Goal: Information Seeking & Learning: Learn about a topic

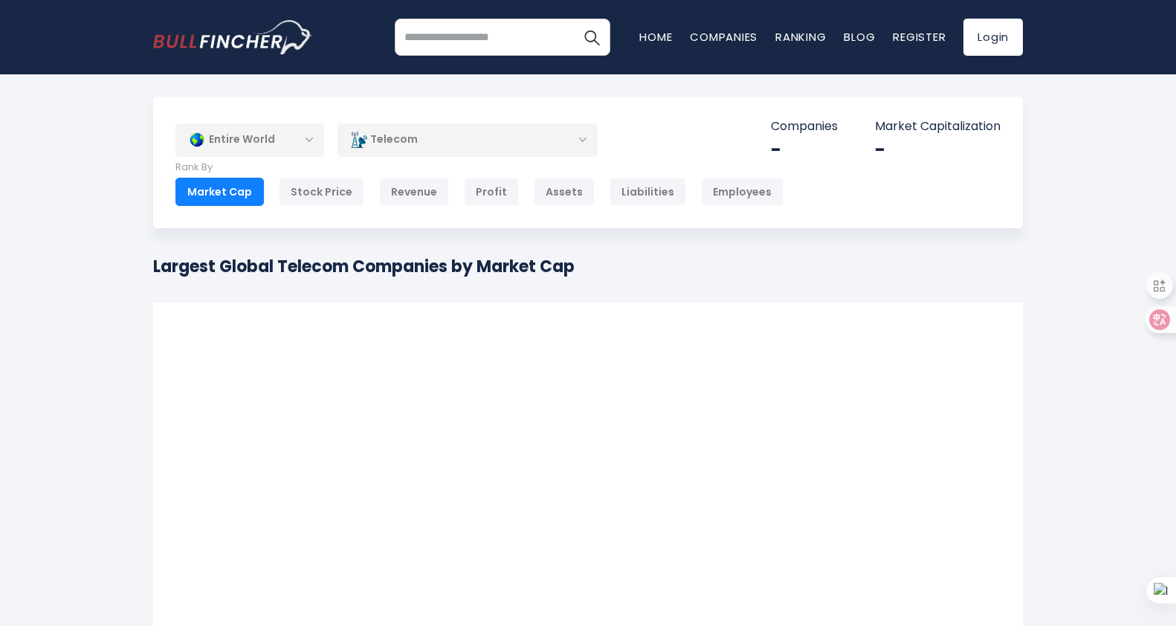
drag, startPoint x: 0, startPoint y: 0, endPoint x: 54, endPoint y: 210, distance: 216.4
click at [54, 210] on div "Entire World Entire World North America United States" at bounding box center [588, 589] width 1176 height 985
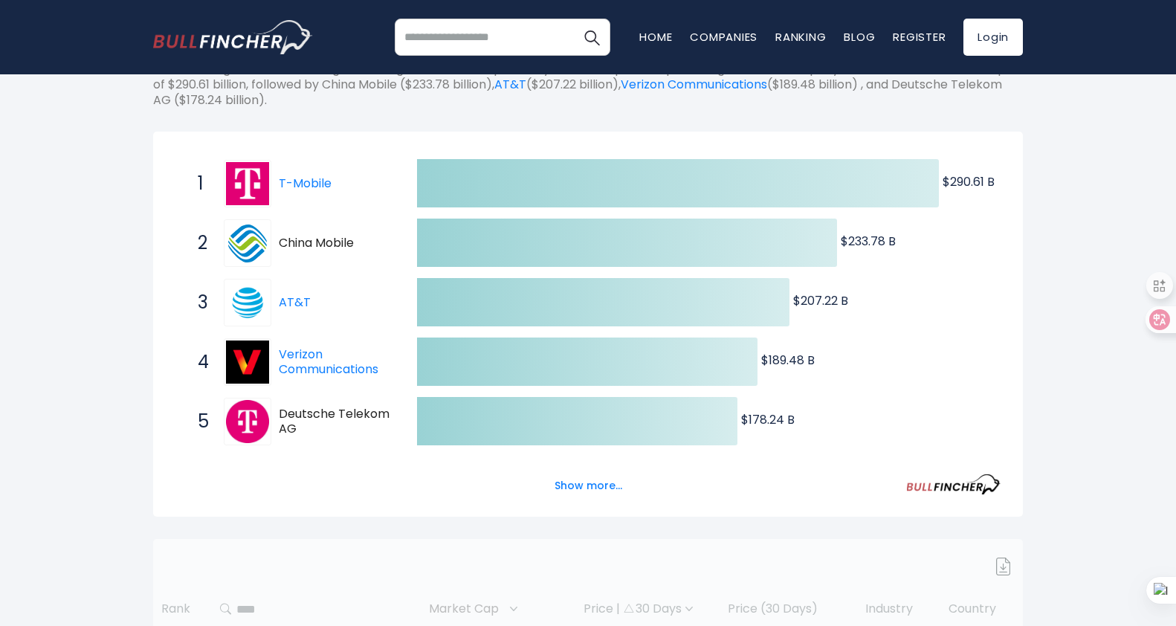
scroll to position [223, 0]
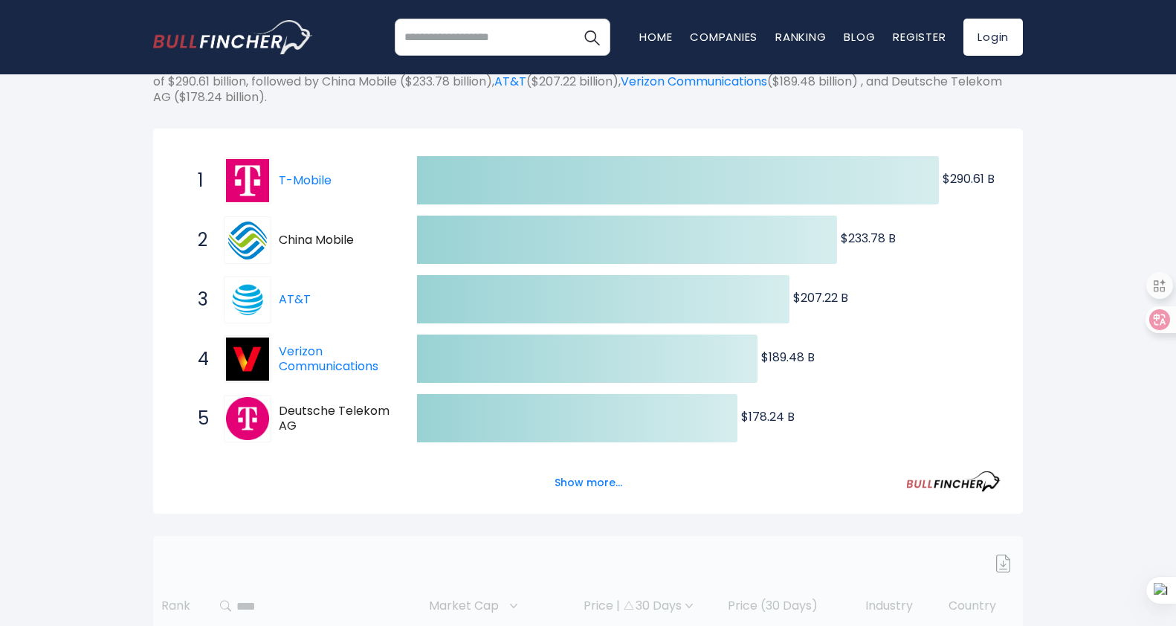
click at [587, 480] on button "Show more..." at bounding box center [589, 483] width 86 height 25
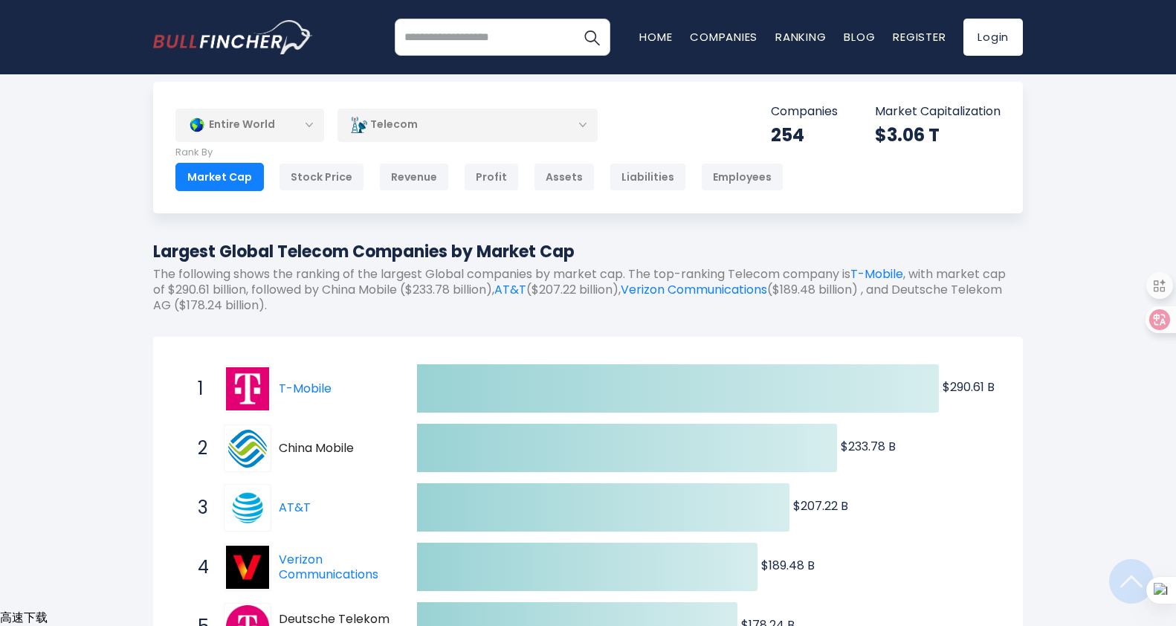
scroll to position [0, 0]
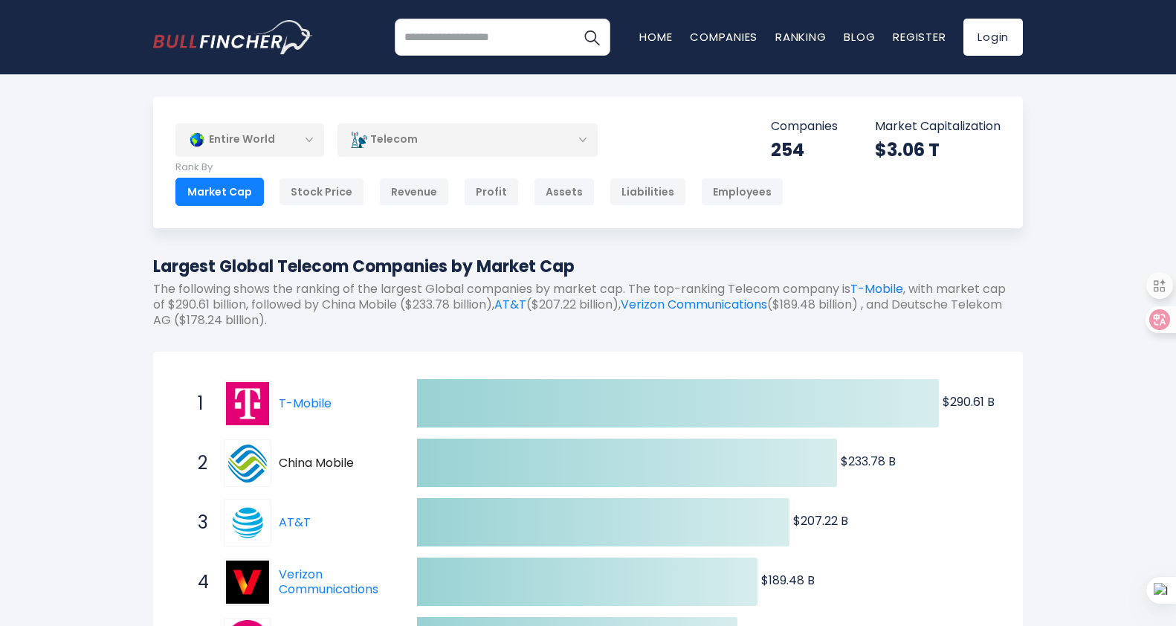
click at [526, 134] on div "Telecom" at bounding box center [468, 140] width 260 height 34
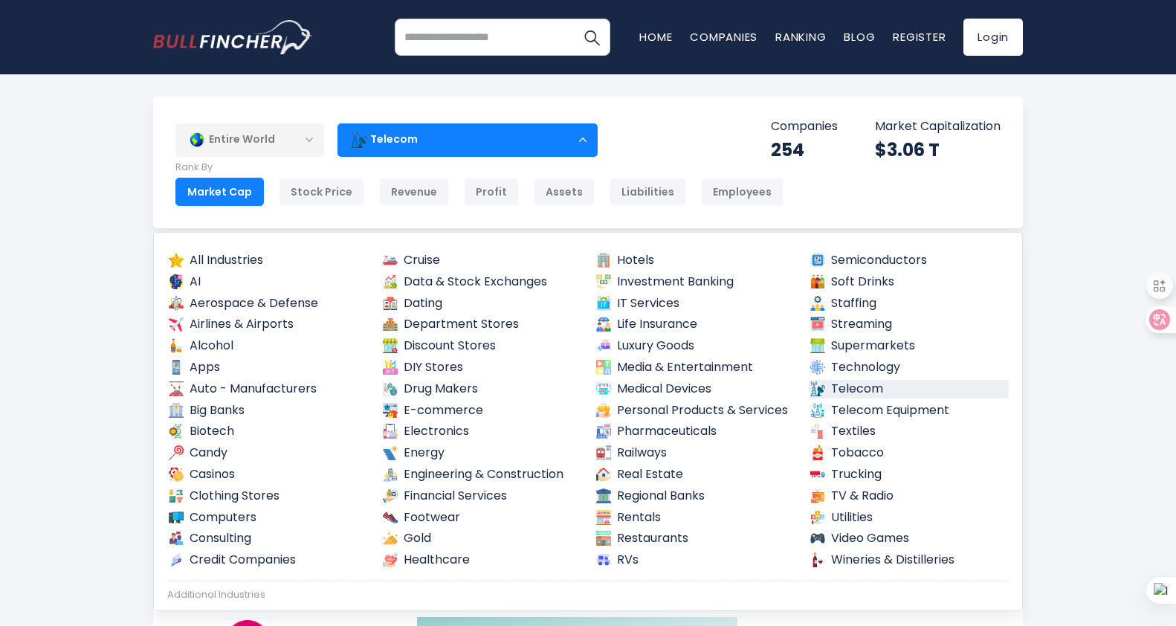
click at [526, 133] on div "Telecom" at bounding box center [468, 140] width 260 height 34
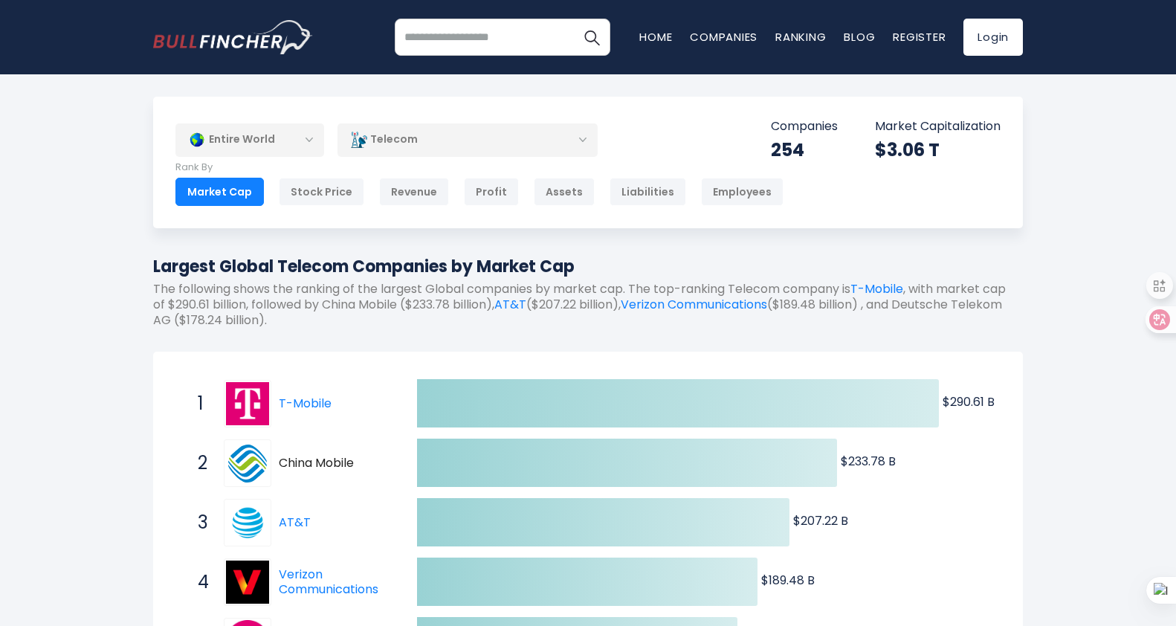
click at [526, 133] on div "Telecom" at bounding box center [468, 140] width 260 height 34
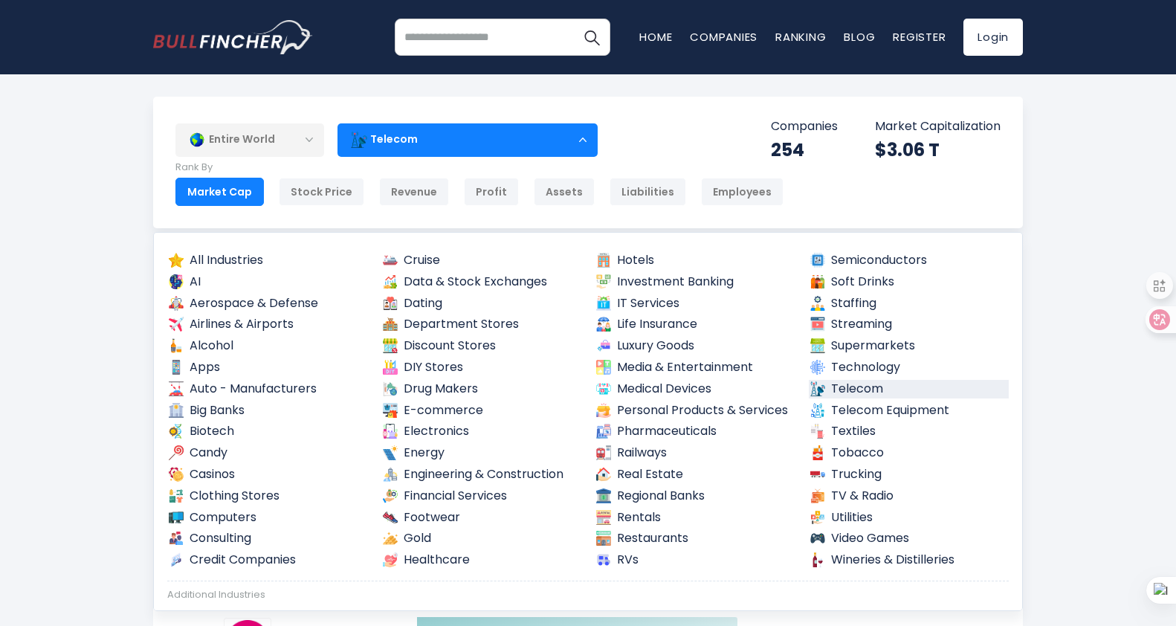
click at [536, 132] on div "Telecom" at bounding box center [468, 140] width 260 height 34
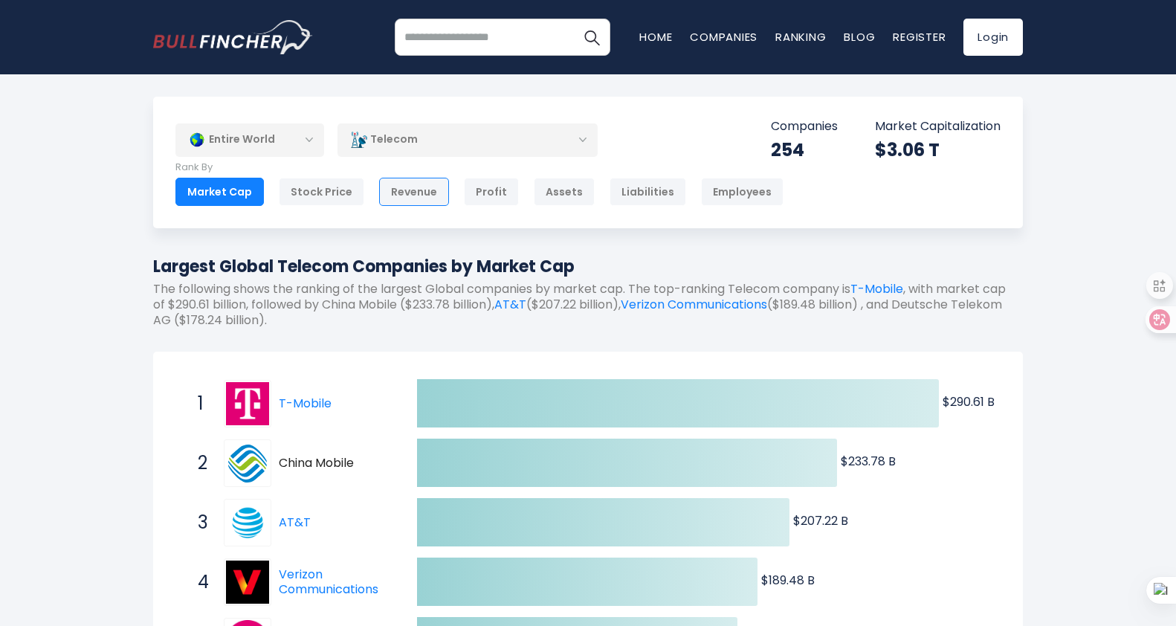
click at [419, 191] on div "Revenue" at bounding box center [414, 192] width 70 height 28
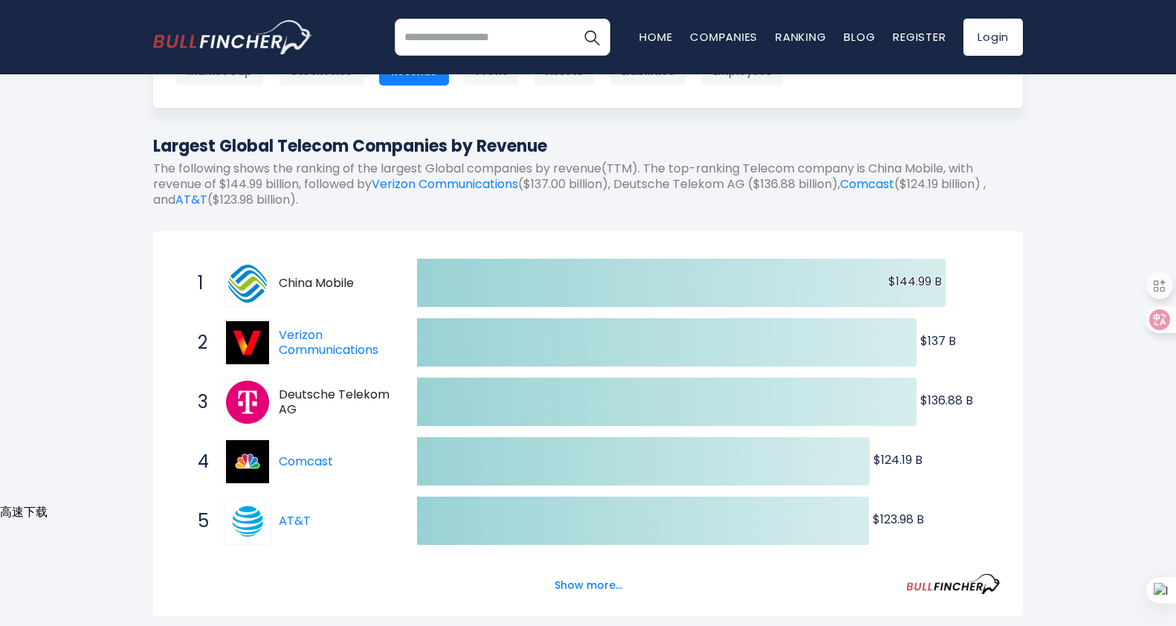
scroll to position [223, 0]
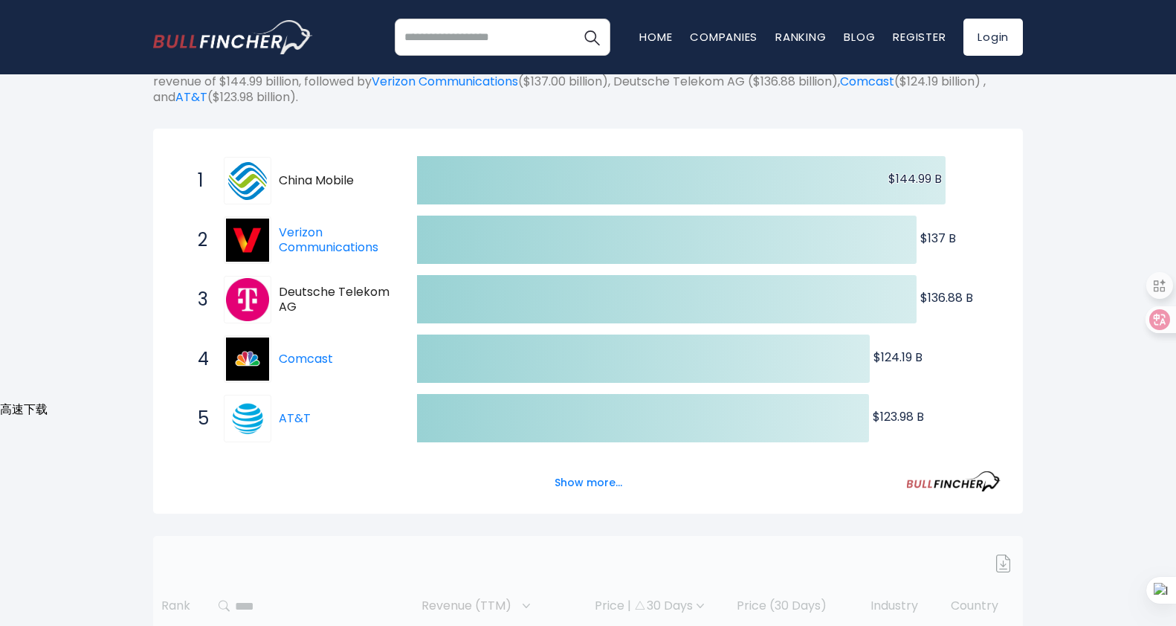
click at [561, 478] on button "Show more..." at bounding box center [589, 483] width 86 height 25
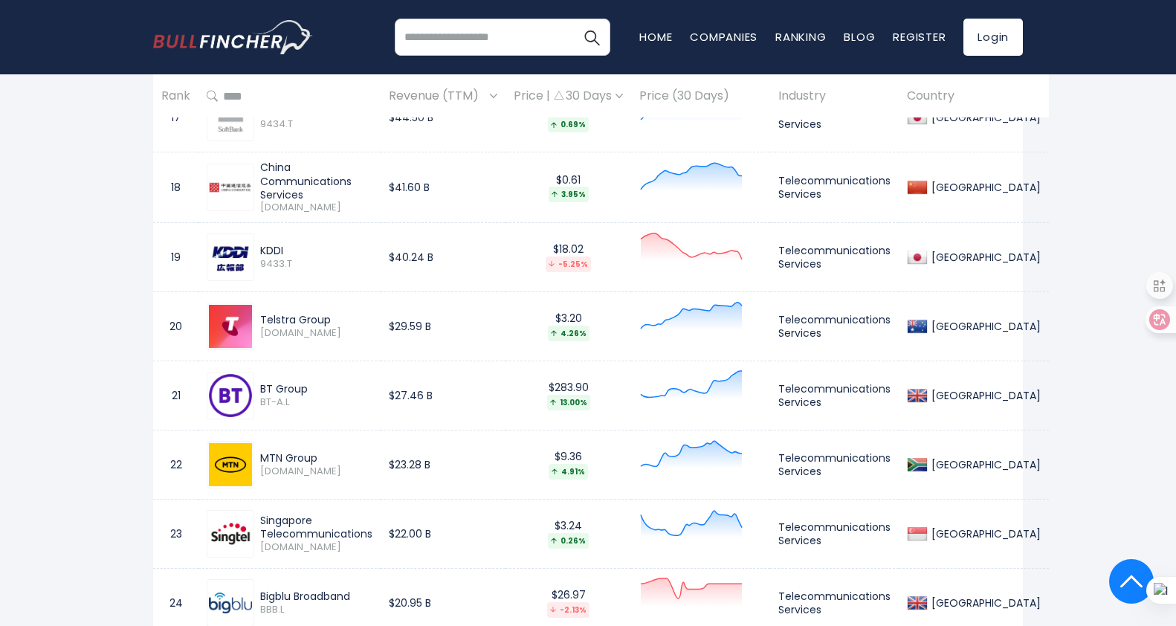
scroll to position [2231, 0]
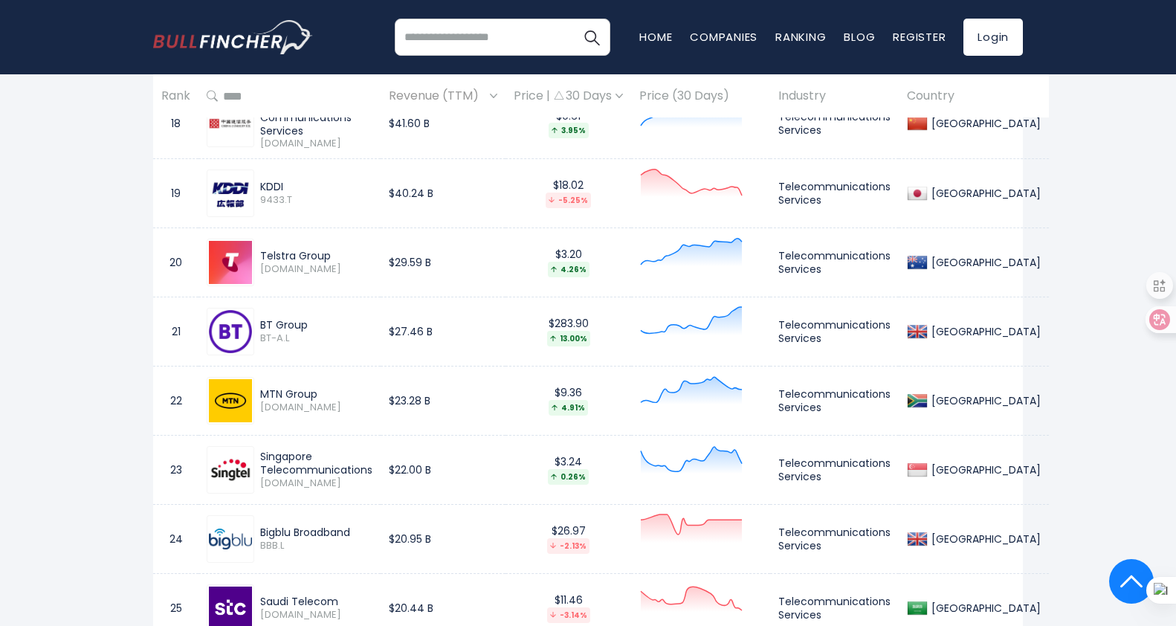
click at [364, 422] on div "MTN Group MTN.JO" at bounding box center [290, 401] width 166 height 48
drag, startPoint x: 384, startPoint y: 400, endPoint x: 436, endPoint y: 399, distance: 51.3
click at [436, 399] on td "$23.28 B" at bounding box center [443, 400] width 125 height 69
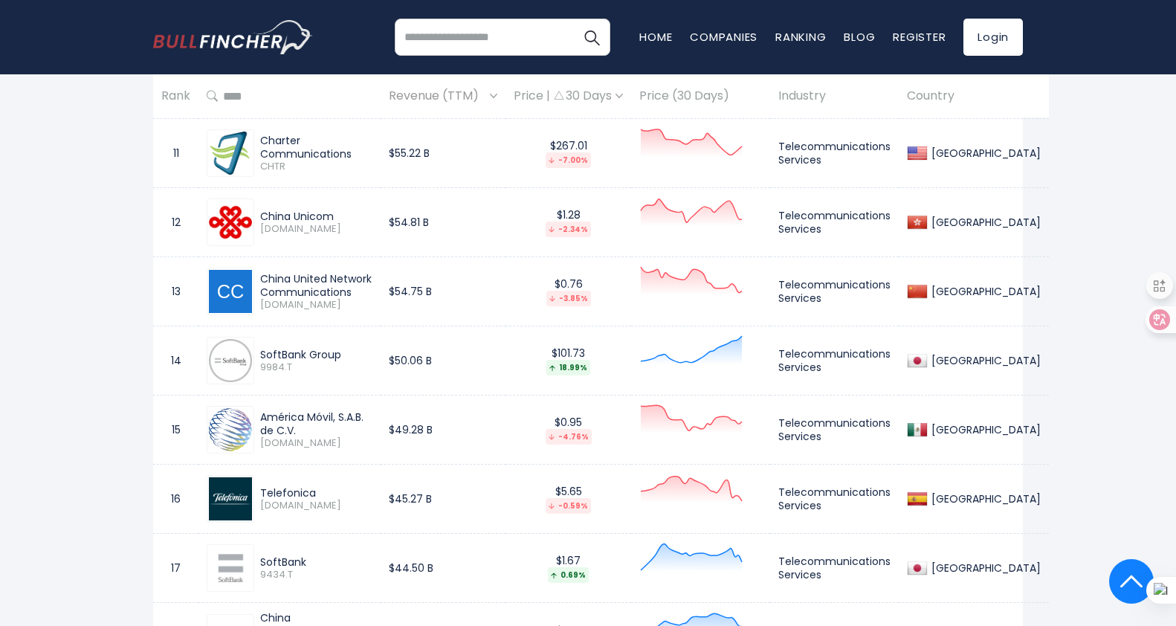
scroll to position [1790, 0]
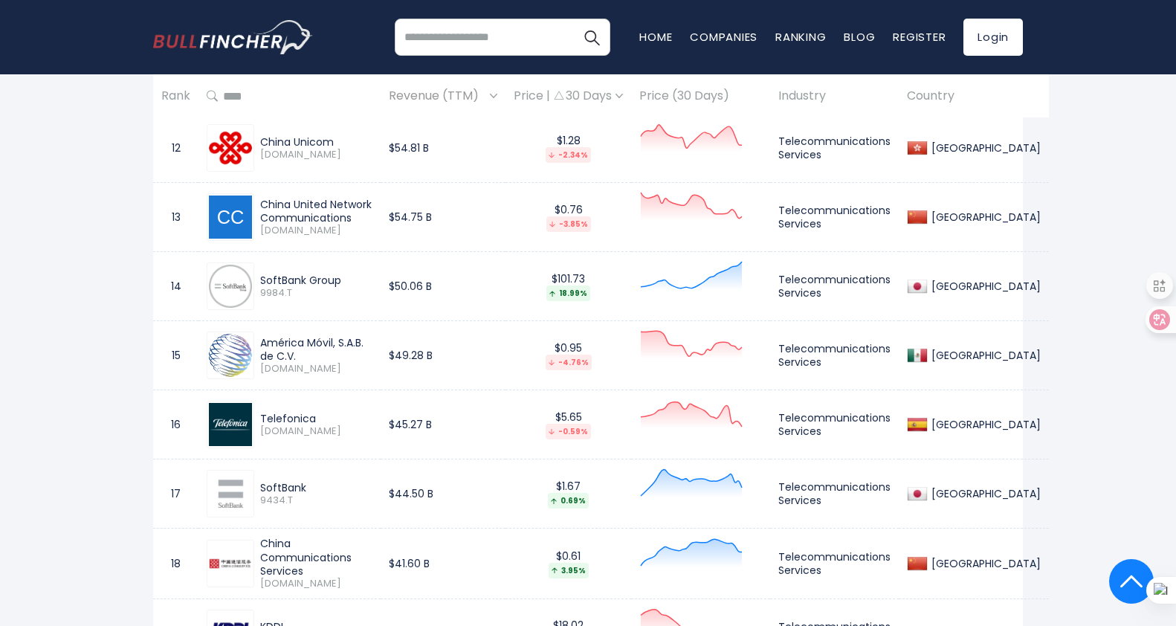
drag, startPoint x: 261, startPoint y: 198, endPoint x: 350, endPoint y: 221, distance: 92.2
click at [350, 221] on div "China United Network Communications" at bounding box center [316, 211] width 112 height 27
drag, startPoint x: 350, startPoint y: 221, endPoint x: 404, endPoint y: 242, distance: 58.4
click at [404, 242] on icon at bounding box center [401, 244] width 10 height 10
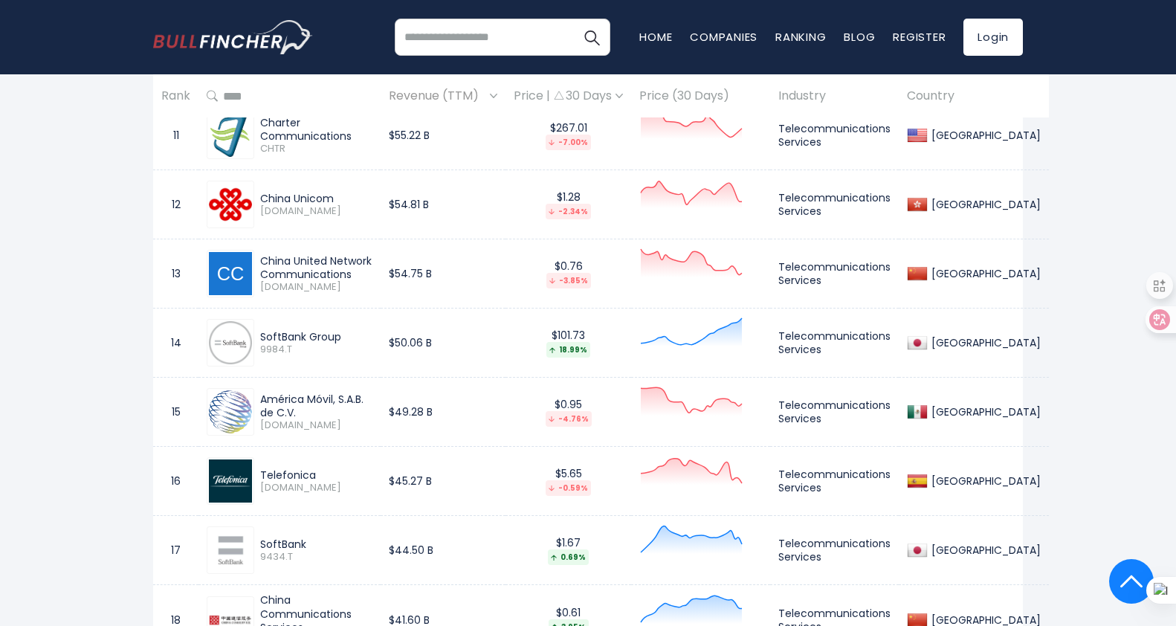
scroll to position [1716, 0]
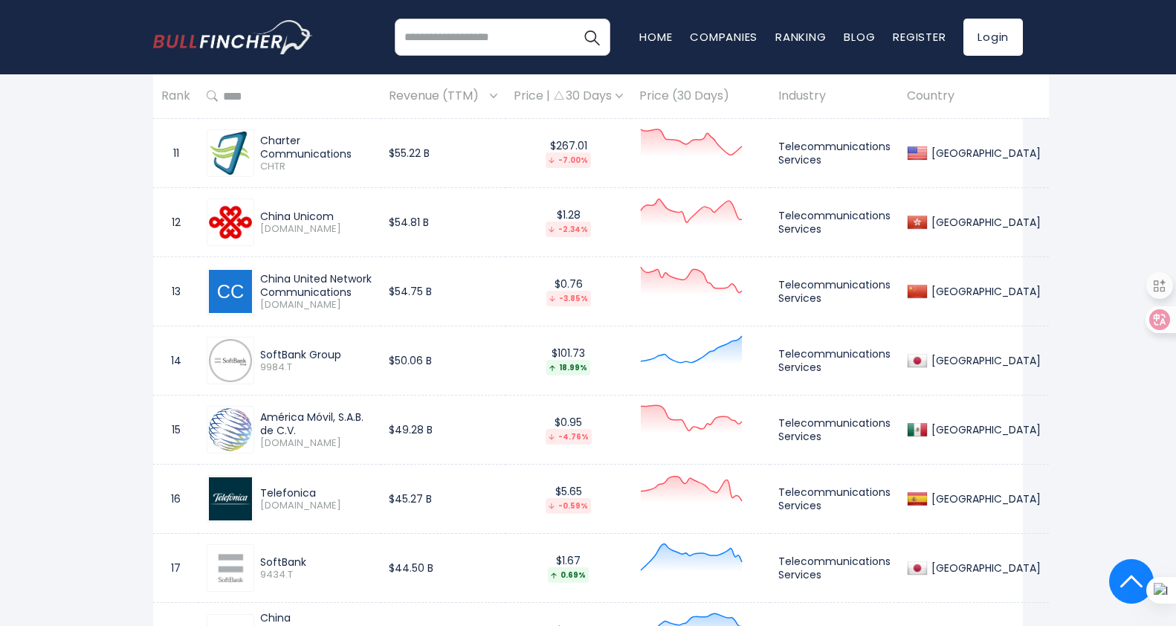
click at [325, 243] on div "China Unicom 0762.HK" at bounding box center [290, 223] width 166 height 48
click at [328, 279] on div "China United Network Communications" at bounding box center [316, 285] width 112 height 27
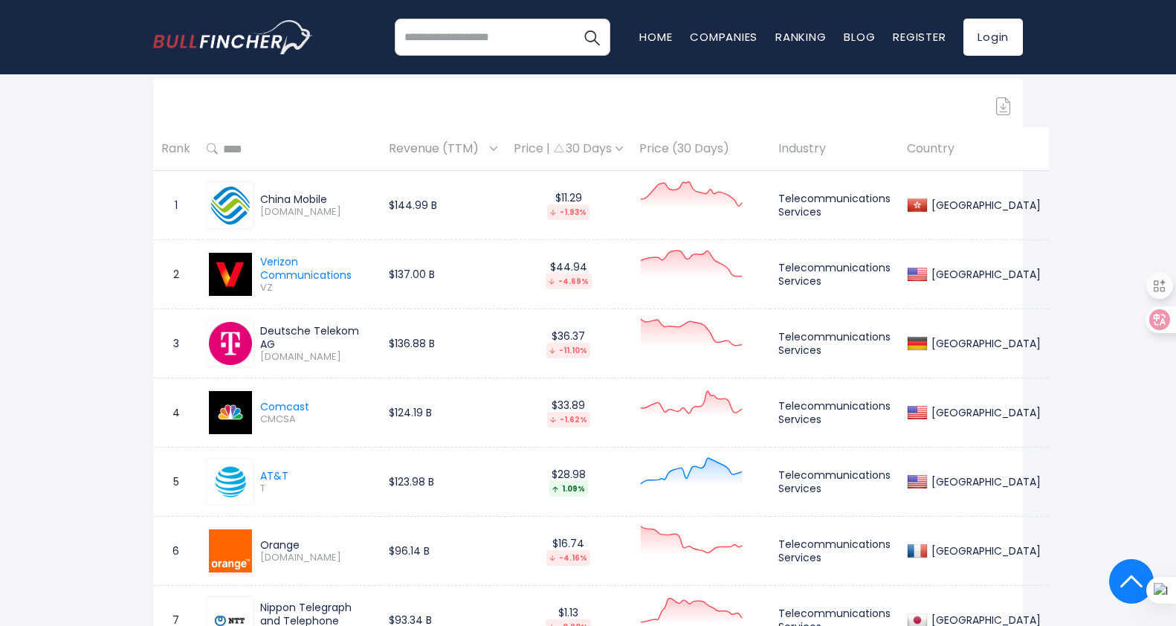
scroll to position [898, 0]
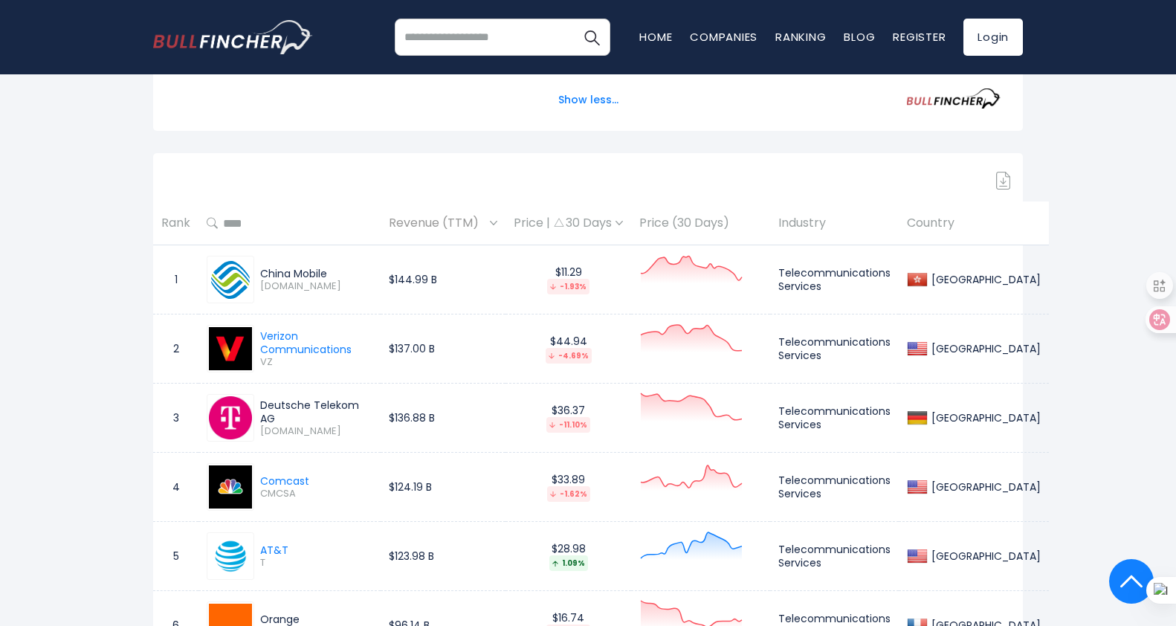
click at [341, 289] on span "[DOMAIN_NAME]" at bounding box center [316, 286] width 112 height 13
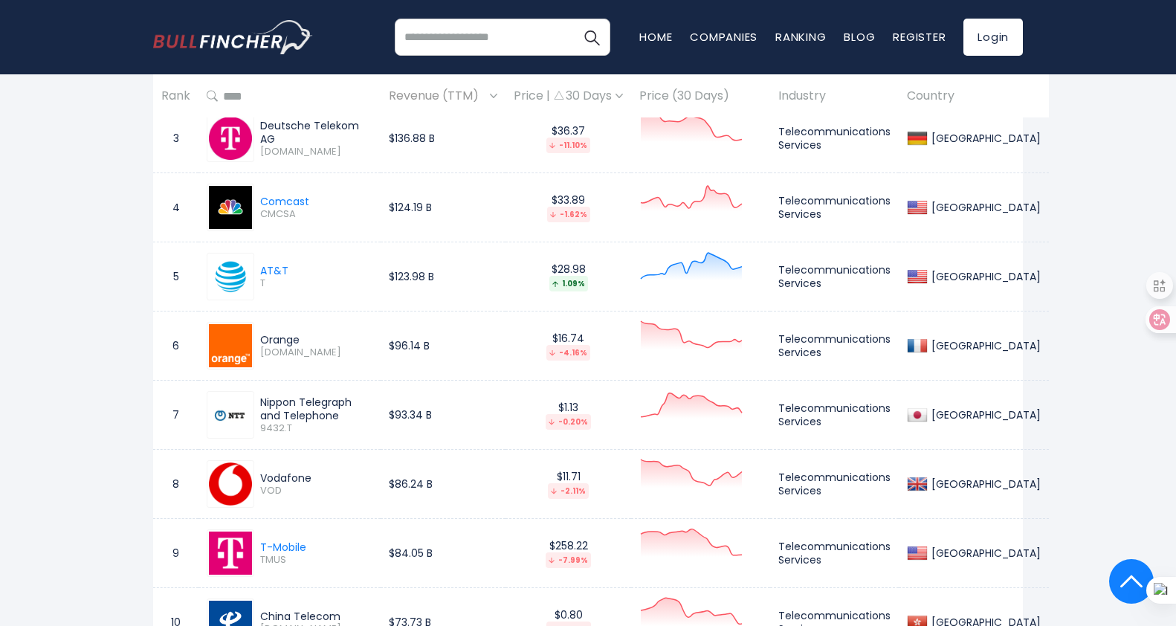
scroll to position [1196, 0]
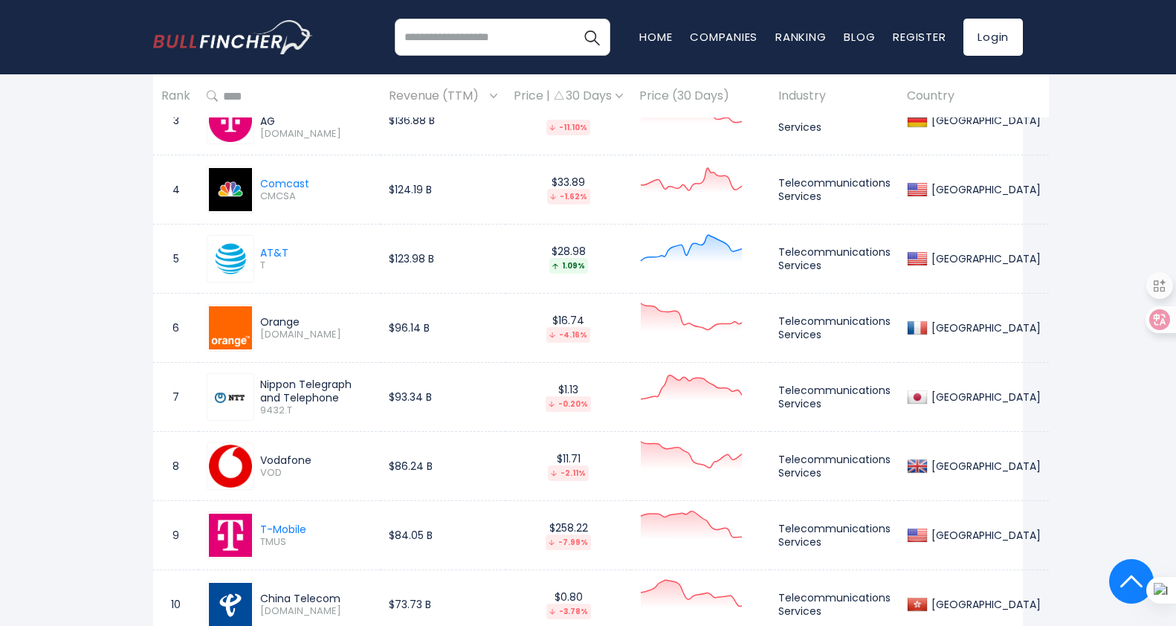
click at [329, 268] on div "AT&T T" at bounding box center [290, 259] width 166 height 48
click at [332, 315] on div "Orange" at bounding box center [316, 321] width 112 height 13
click at [338, 401] on div "Nippon Telegraph and Telephone" at bounding box center [316, 391] width 112 height 27
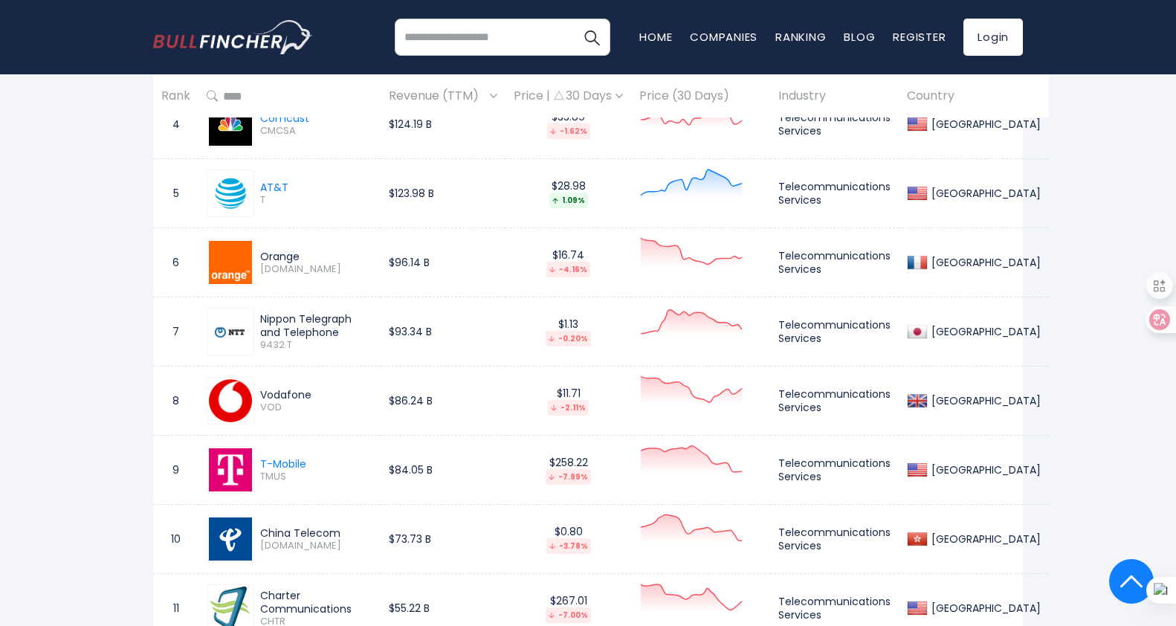
scroll to position [1344, 0]
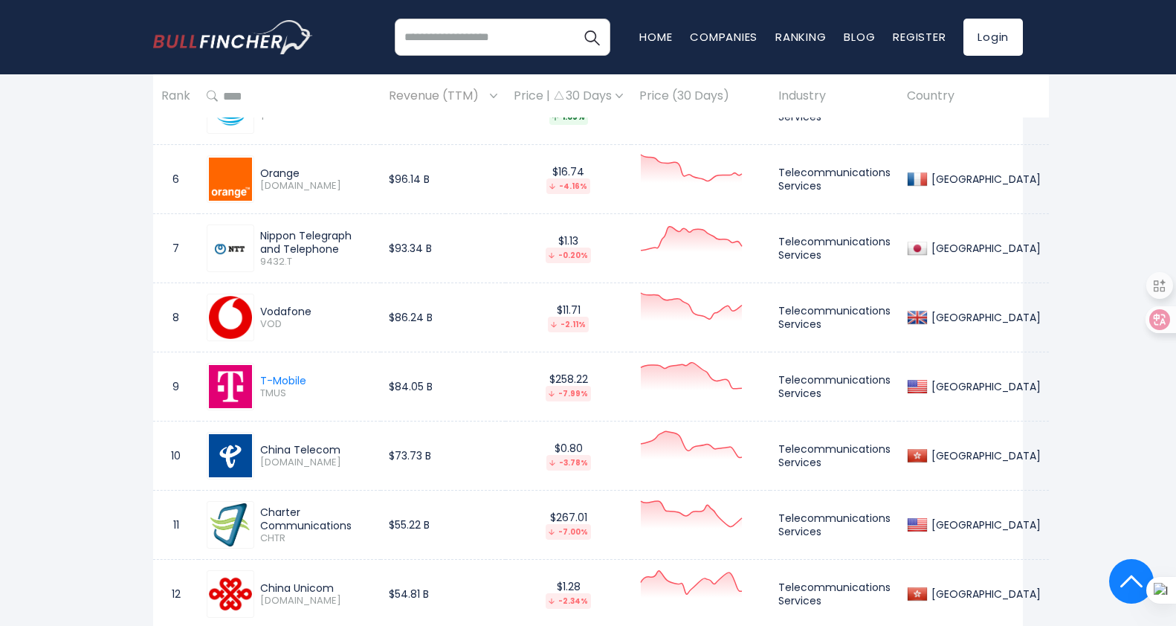
click at [338, 305] on div "Vodafone" at bounding box center [316, 311] width 112 height 13
click at [339, 280] on td "Nippon Telegraph and Telephone 9432.T" at bounding box center [290, 248] width 182 height 69
click at [338, 313] on div "Vodafone" at bounding box center [316, 311] width 112 height 13
click at [339, 372] on div "T-Mobile TMUS" at bounding box center [290, 387] width 166 height 48
click at [335, 451] on div "China Telecom" at bounding box center [316, 449] width 112 height 13
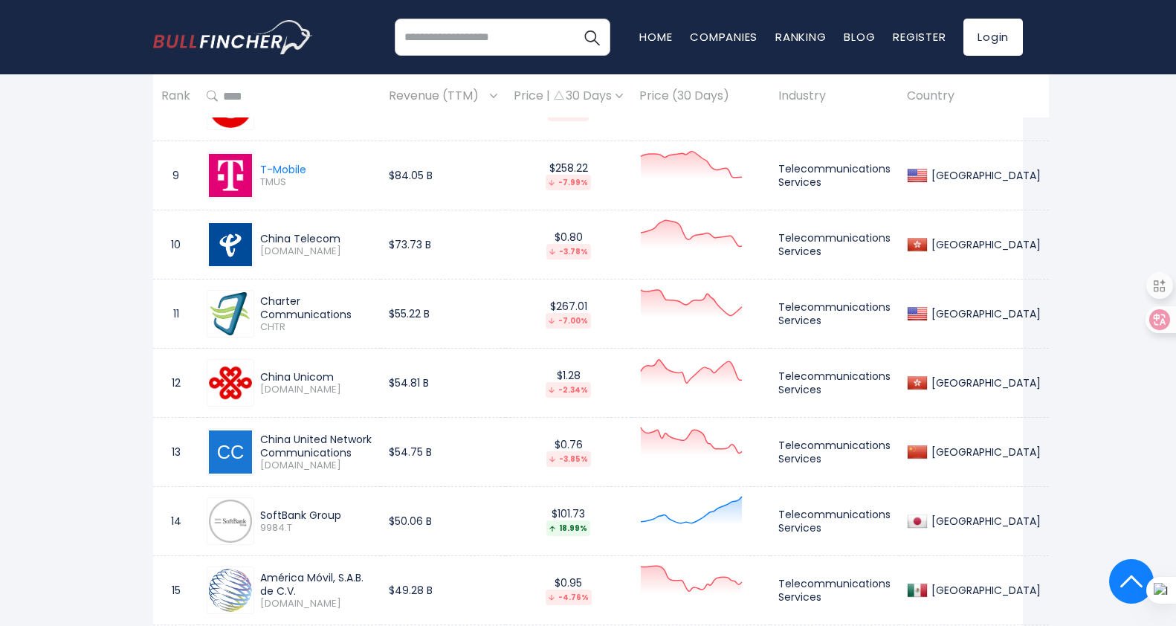
scroll to position [1567, 0]
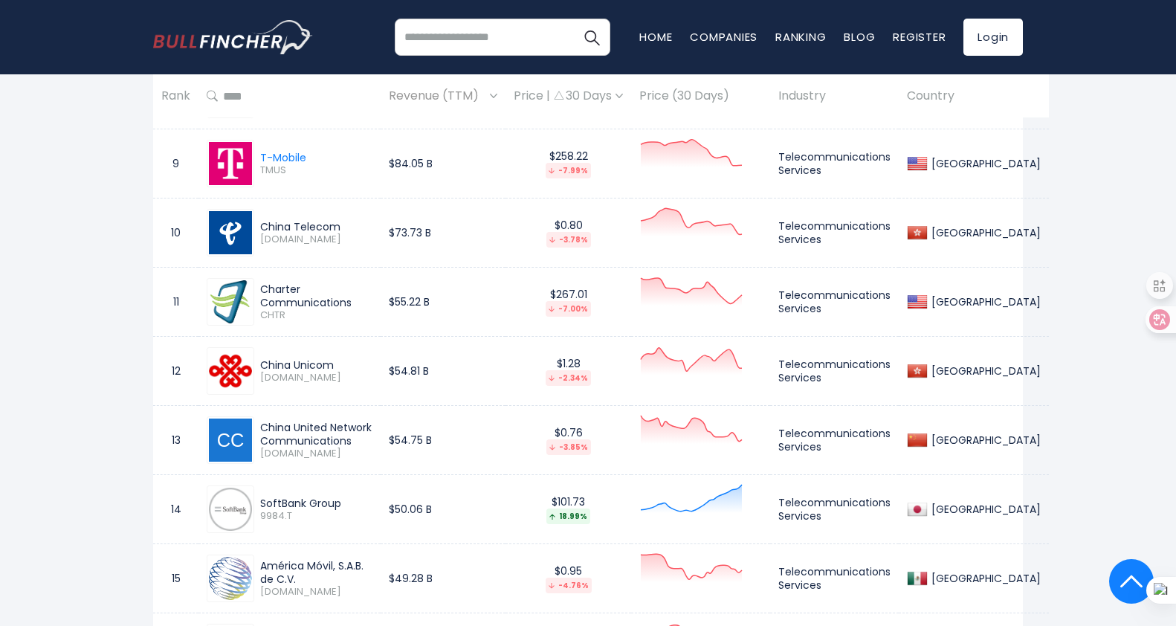
click at [341, 319] on span "CHTR" at bounding box center [316, 315] width 112 height 13
drag, startPoint x: 260, startPoint y: 291, endPoint x: 358, endPoint y: 299, distance: 97.7
click at [358, 299] on div "Charter Communications" at bounding box center [316, 296] width 112 height 27
drag, startPoint x: 358, startPoint y: 299, endPoint x: 335, endPoint y: 301, distance: 22.4
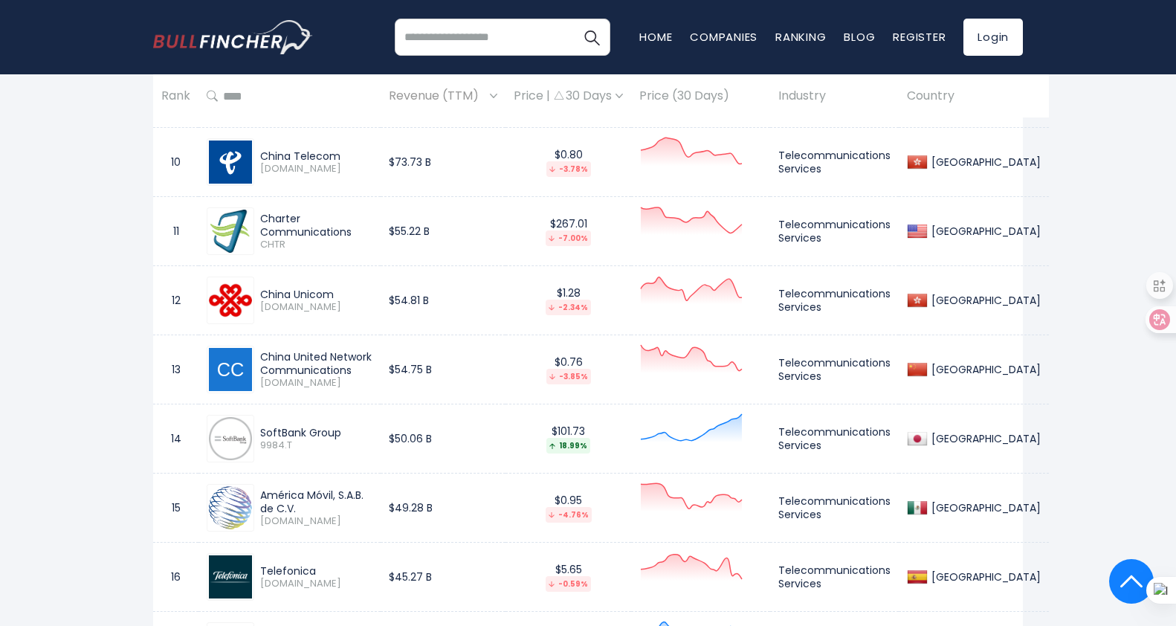
scroll to position [1716, 0]
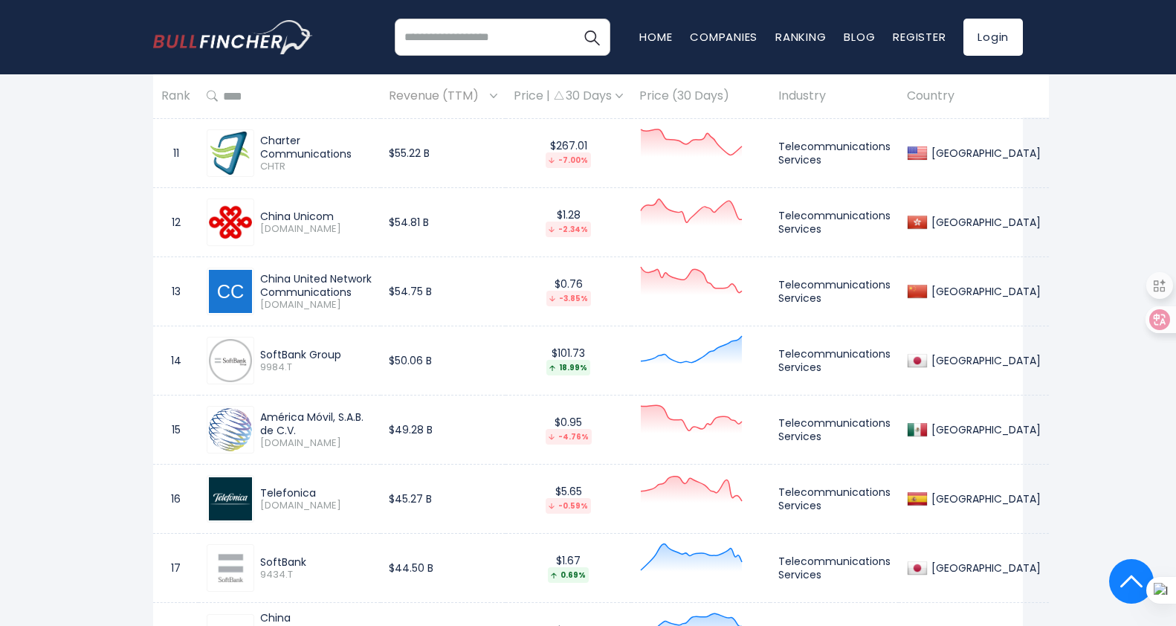
click at [340, 237] on div "China Unicom 0762.HK" at bounding box center [290, 223] width 166 height 48
click at [341, 291] on div "China United Network Communications" at bounding box center [316, 285] width 112 height 27
click at [343, 326] on td "China United Network Communications 600050.SS" at bounding box center [290, 291] width 182 height 69
click at [336, 375] on div "SoftBank Group 9984.T" at bounding box center [290, 361] width 166 height 48
click at [331, 428] on div "América Móvil, S.A.B. de C.V." at bounding box center [316, 423] width 112 height 27
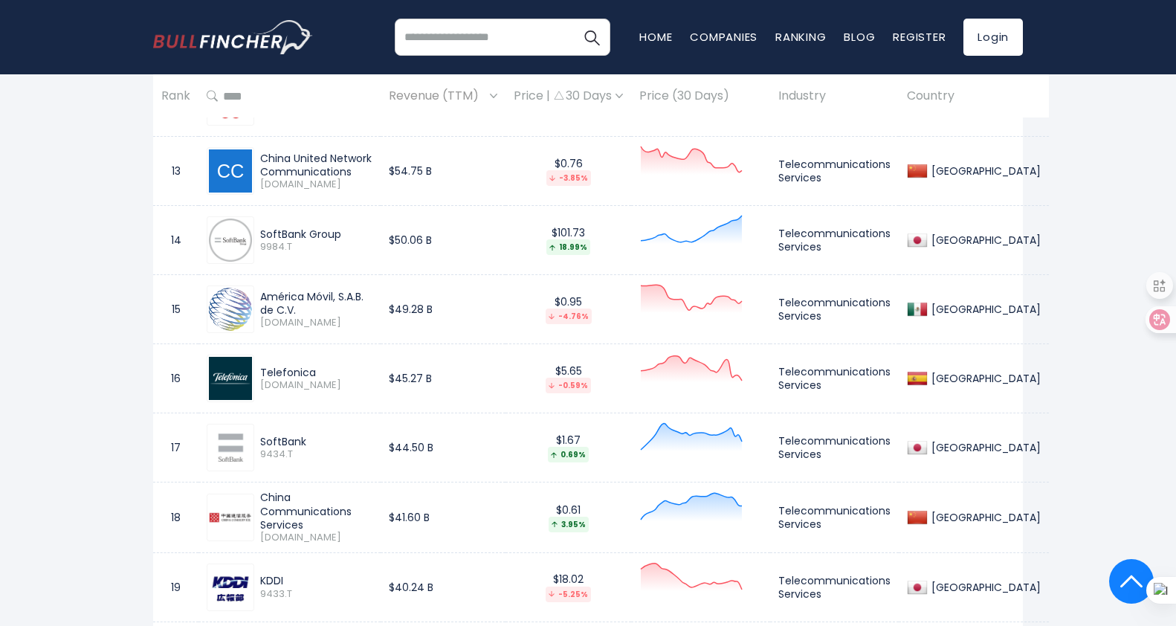
scroll to position [1865, 0]
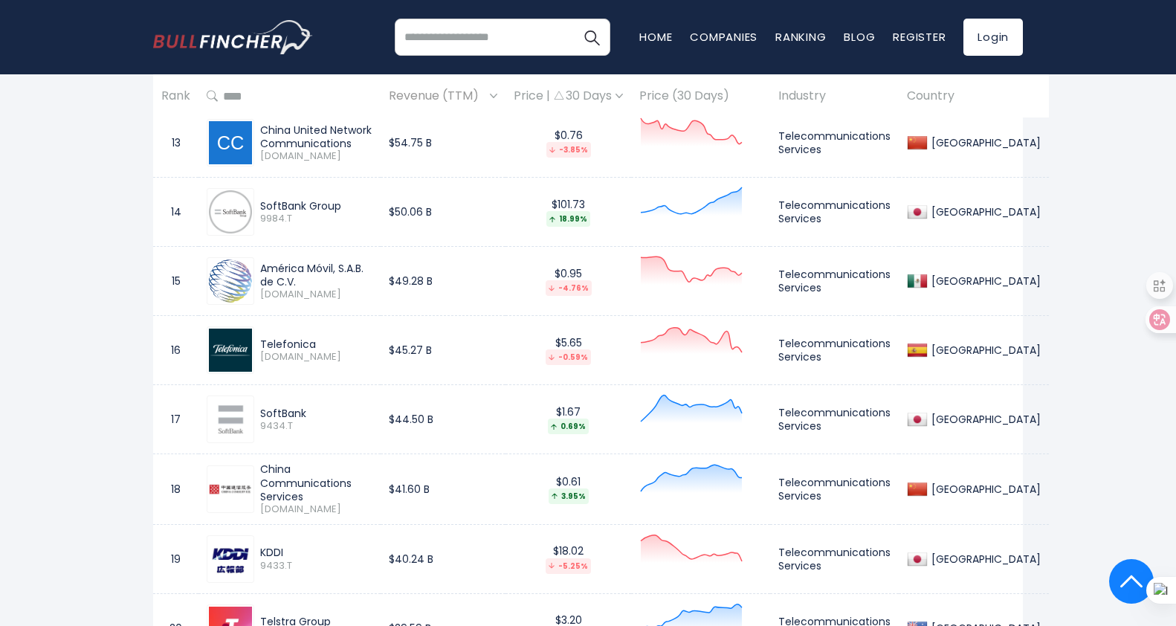
click at [335, 357] on span "[DOMAIN_NAME]" at bounding box center [316, 357] width 112 height 13
click at [336, 419] on div "SoftBank" at bounding box center [316, 413] width 112 height 13
click at [328, 480] on div "China Communications Services" at bounding box center [316, 482] width 112 height 41
click at [335, 433] on div "SoftBank 9434.T" at bounding box center [290, 420] width 166 height 48
click at [335, 381] on td "Telefonica TEF.MC" at bounding box center [290, 350] width 182 height 69
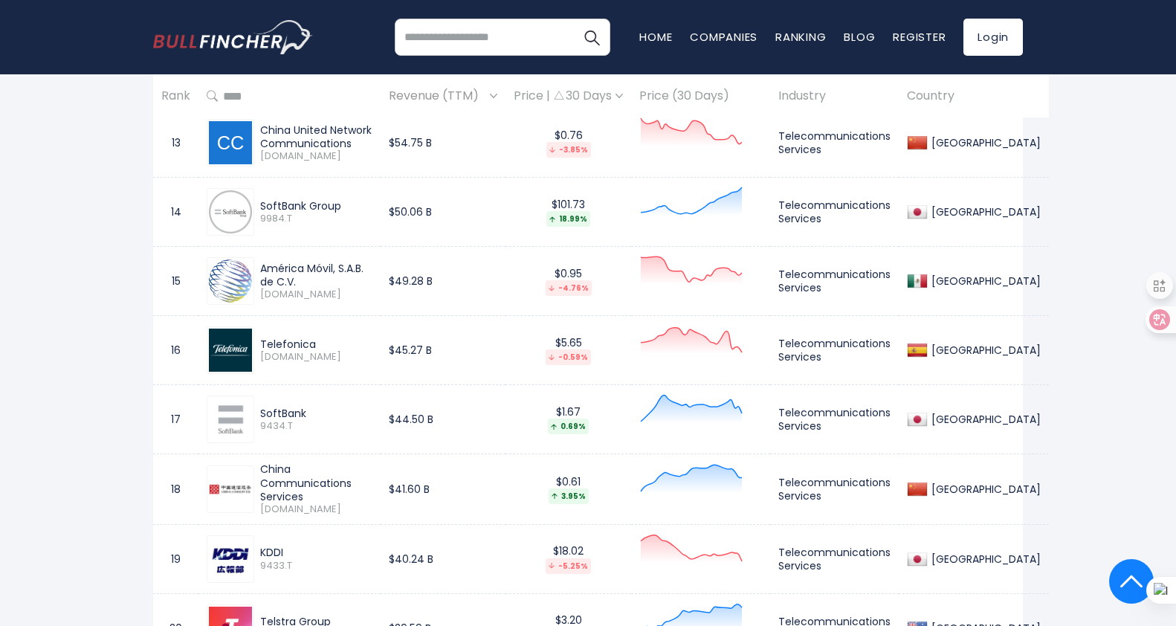
click at [337, 413] on div "SoftBank" at bounding box center [316, 413] width 112 height 13
click at [338, 370] on div "Telefonica TEF.MC" at bounding box center [290, 350] width 166 height 48
click at [334, 408] on div "SoftBank" at bounding box center [316, 413] width 112 height 13
click at [336, 448] on td "SoftBank 9434.T" at bounding box center [290, 419] width 182 height 69
click at [336, 518] on td "China Communications Services 0552.HK" at bounding box center [290, 489] width 182 height 70
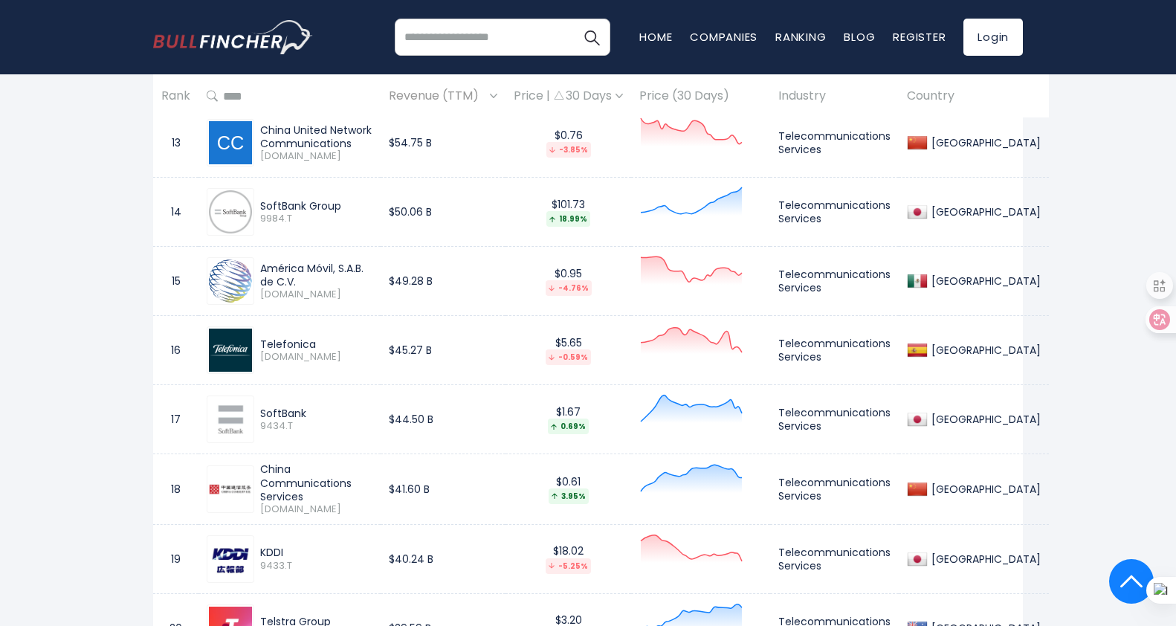
scroll to position [2014, 0]
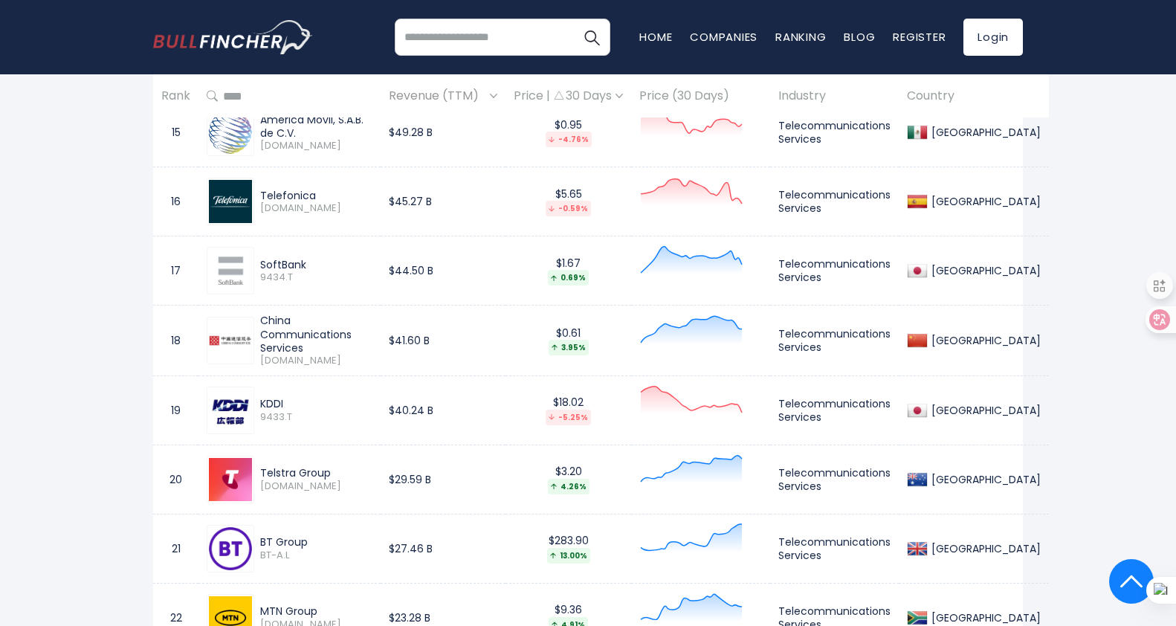
click at [337, 393] on div "KDDI 9433.T" at bounding box center [290, 411] width 166 height 48
click at [349, 487] on span "[DOMAIN_NAME]" at bounding box center [316, 486] width 112 height 13
click at [345, 550] on span "BT-A.L" at bounding box center [316, 555] width 112 height 13
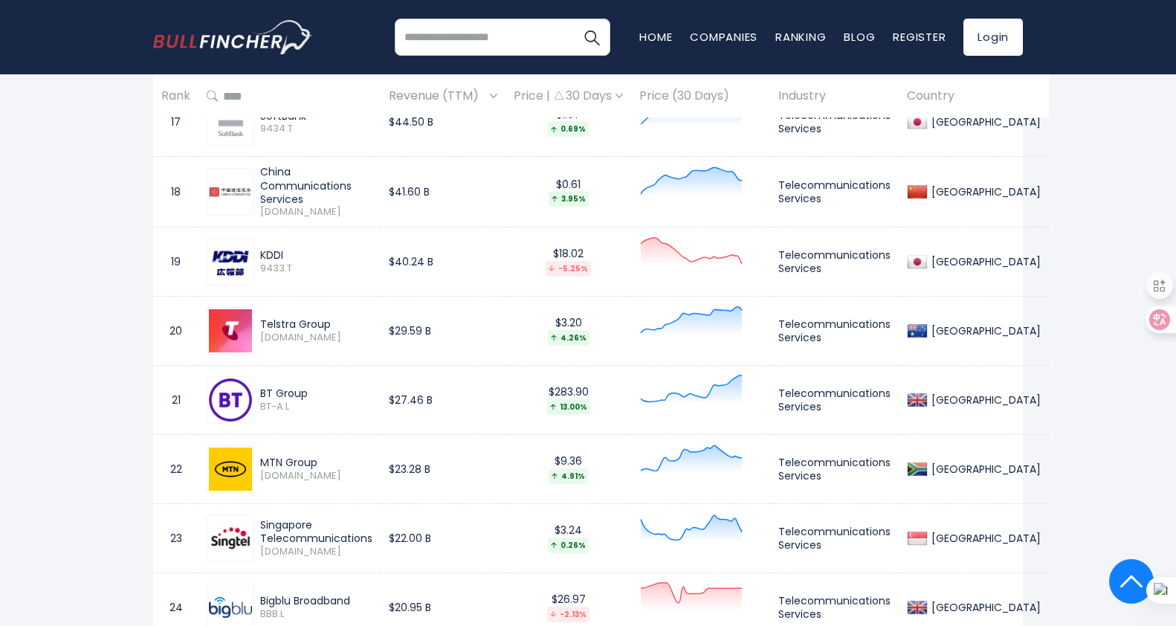
click at [348, 489] on div "MTN Group MTN.JO" at bounding box center [290, 469] width 166 height 48
click at [345, 422] on div "BT Group BT-A.L" at bounding box center [290, 400] width 166 height 48
click at [348, 374] on td "BT Group BT-A.L" at bounding box center [290, 399] width 182 height 69
click at [356, 233] on td "KDDI 9433.T" at bounding box center [290, 261] width 182 height 69
click at [344, 484] on div "MTN Group MTN.JO" at bounding box center [290, 469] width 166 height 48
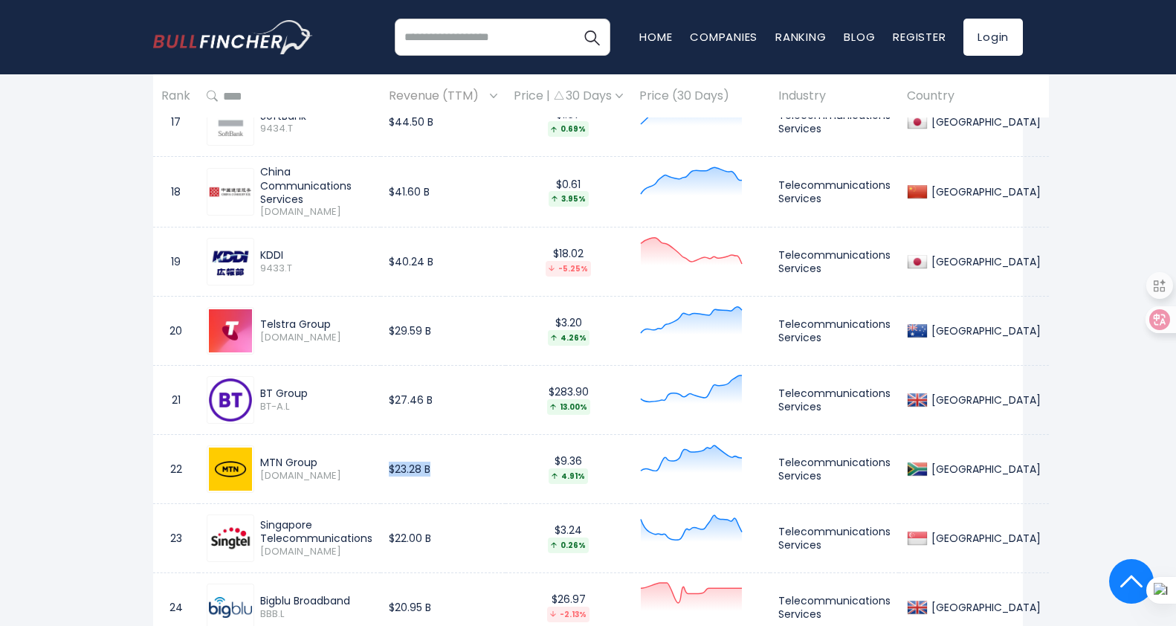
drag, startPoint x: 385, startPoint y: 468, endPoint x: 436, endPoint y: 471, distance: 50.6
click at [436, 471] on td "$23.28 B" at bounding box center [443, 468] width 125 height 69
drag, startPoint x: 436, startPoint y: 471, endPoint x: 341, endPoint y: 468, distance: 94.5
click at [341, 468] on div "MTN Group" at bounding box center [316, 462] width 112 height 13
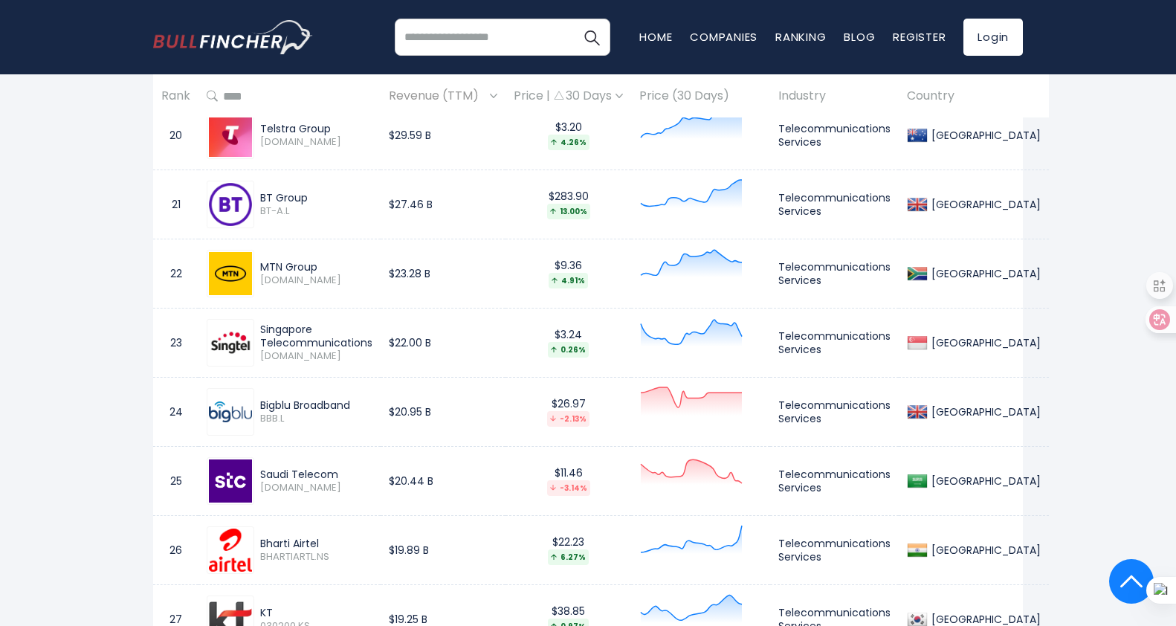
scroll to position [2385, 0]
